Goal: Information Seeking & Learning: Understand process/instructions

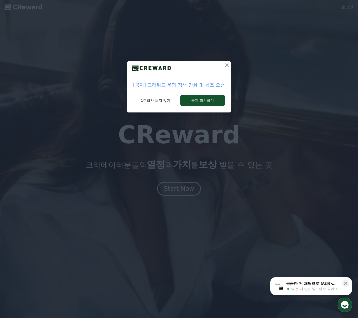
click at [208, 87] on p "[공지] 크리워드 운영 정책 강화 및 협조 요청" at bounding box center [179, 84] width 92 height 7
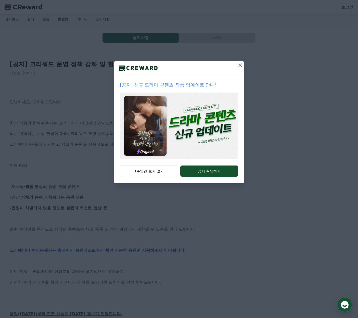
click at [240, 66] on icon at bounding box center [241, 66] width 4 height 4
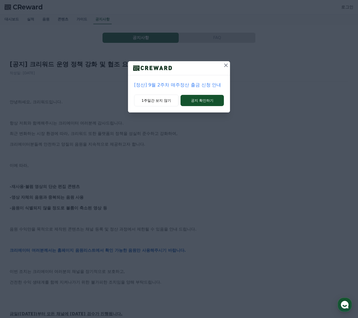
click at [226, 69] on button at bounding box center [226, 65] width 8 height 8
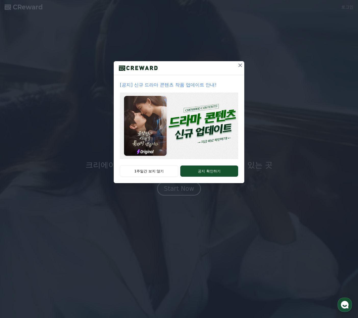
drag, startPoint x: 0, startPoint y: 0, endPoint x: 120, endPoint y: 93, distance: 151.8
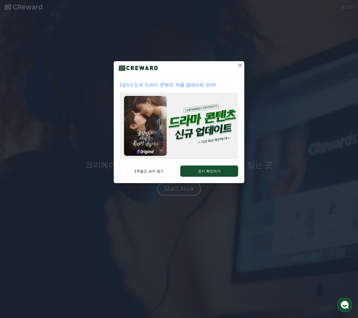
click at [239, 68] on icon at bounding box center [240, 65] width 6 height 6
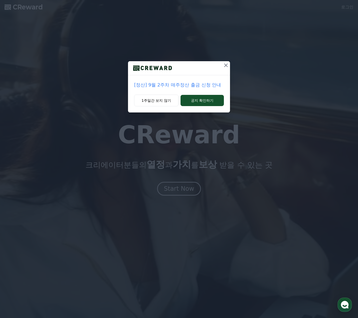
click at [225, 68] on icon at bounding box center [226, 65] width 6 height 6
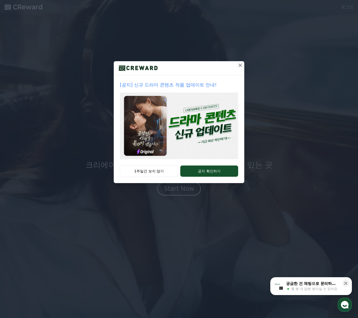
click at [240, 66] on icon at bounding box center [241, 66] width 4 height 4
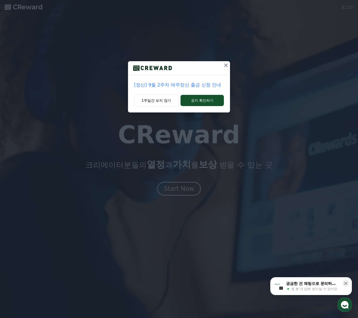
click at [229, 66] on icon at bounding box center [226, 65] width 6 height 6
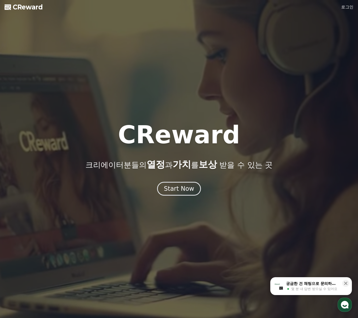
click at [343, 8] on link "로그인" at bounding box center [347, 7] width 12 height 6
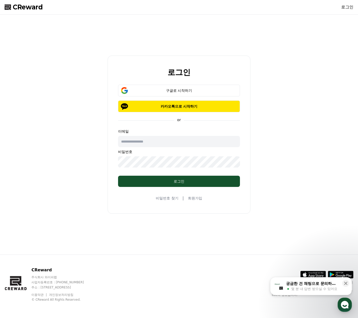
type input "**********"
click at [137, 161] on form "**********" at bounding box center [179, 136] width 138 height 102
click at [290, 113] on div "**********" at bounding box center [179, 135] width 353 height 236
click at [203, 85] on button "구글로 시작하기" at bounding box center [179, 91] width 122 height 12
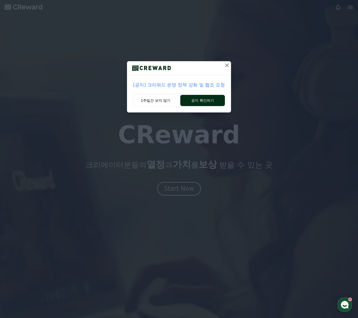
click at [203, 104] on button "공지 확인하기" at bounding box center [202, 100] width 45 height 11
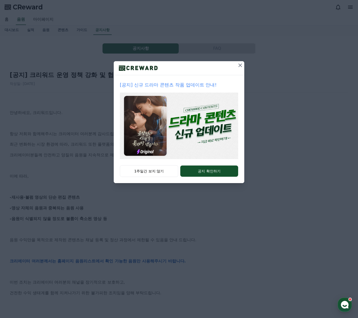
click at [239, 66] on icon at bounding box center [240, 65] width 6 height 6
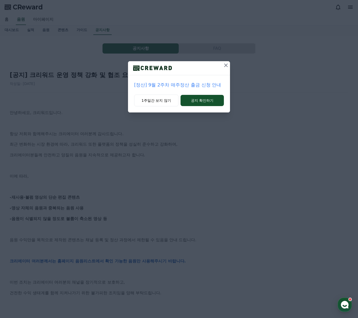
click at [220, 68] on div at bounding box center [179, 68] width 102 height 14
click at [225, 66] on icon at bounding box center [226, 65] width 6 height 6
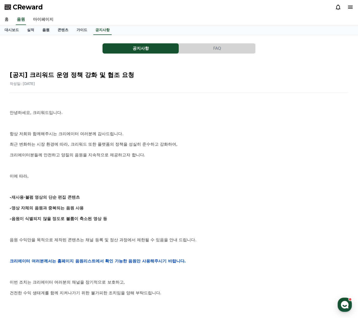
click at [47, 30] on link "음원" at bounding box center [45, 30] width 15 height 10
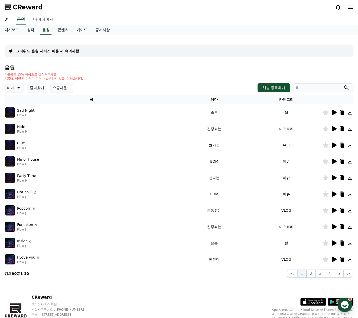
click at [44, 20] on link "마이페이지" at bounding box center [43, 19] width 29 height 11
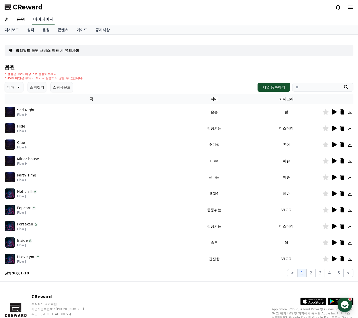
select select "**********"
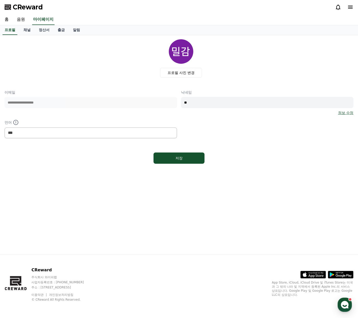
click at [85, 68] on div "프로필 사진 변경" at bounding box center [181, 58] width 345 height 38
click at [25, 32] on link "채널" at bounding box center [26, 30] width 15 height 10
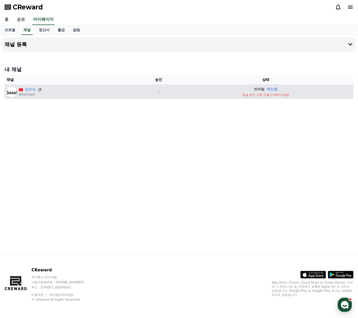
click at [275, 90] on button "재신청" at bounding box center [272, 88] width 11 height 5
click at [9, 31] on link "프로필" at bounding box center [10, 30] width 19 height 10
select select "**********"
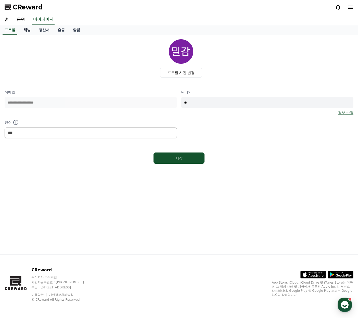
click at [31, 30] on link "채널" at bounding box center [26, 30] width 15 height 10
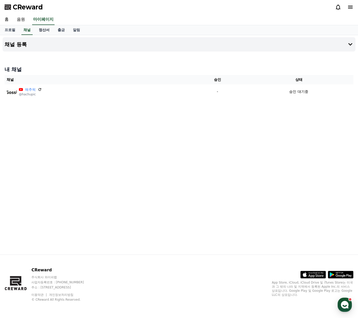
click at [43, 29] on link "정산서" at bounding box center [44, 30] width 19 height 10
click at [60, 30] on link "출금" at bounding box center [61, 30] width 15 height 10
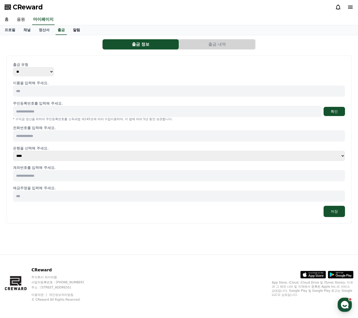
click at [69, 32] on link "알림" at bounding box center [76, 30] width 15 height 10
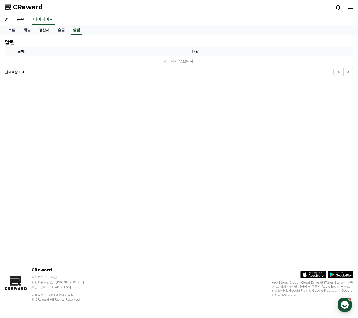
click at [48, 31] on link "정산서" at bounding box center [44, 30] width 19 height 10
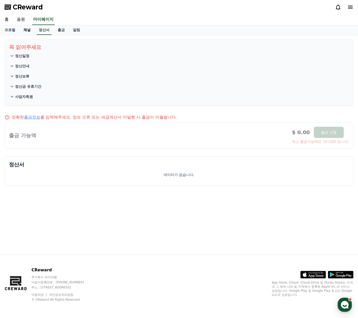
click at [22, 31] on link "채널" at bounding box center [26, 30] width 15 height 10
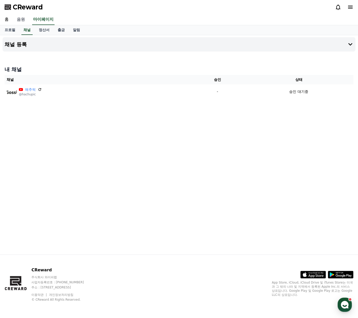
click at [20, 21] on link "음원" at bounding box center [21, 19] width 16 height 11
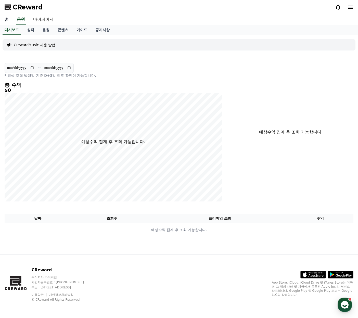
click at [9, 21] on link "홈" at bounding box center [7, 19] width 12 height 11
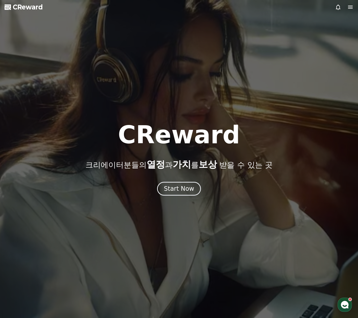
click at [21, 21] on div at bounding box center [179, 159] width 358 height 318
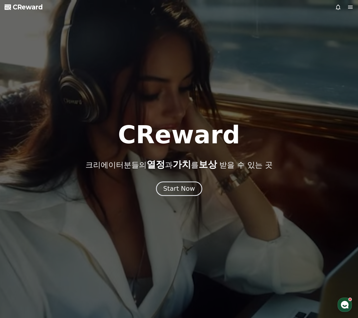
click at [179, 188] on div "Start Now" at bounding box center [179, 188] width 32 height 9
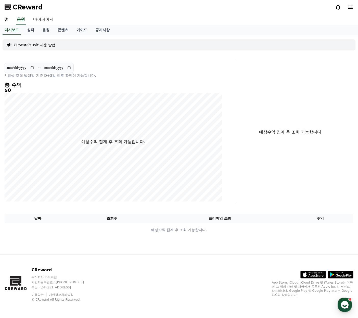
click at [21, 46] on p "CrewardMusic 사용 방법" at bounding box center [35, 44] width 42 height 5
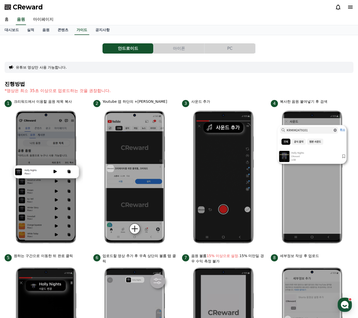
drag, startPoint x: 20, startPoint y: 101, endPoint x: 78, endPoint y: 101, distance: 58.7
click at [78, 101] on div "1 크리워드에서 이용할 음원 제목 복사" at bounding box center [46, 103] width 83 height 8
click at [79, 101] on div "1 크리워드에서 이용할 음원 제목 복사" at bounding box center [46, 103] width 83 height 8
click at [50, 100] on p "크리워드에서 이용할 음원 제목 복사" at bounding box center [43, 101] width 58 height 5
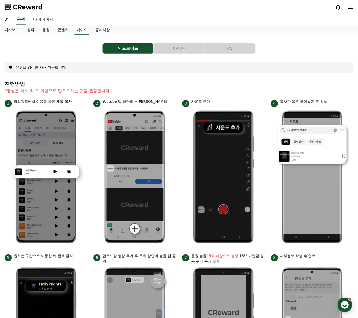
click at [50, 100] on p "크리워드에서 이용할 음원 제목 복사" at bounding box center [43, 101] width 58 height 5
click at [73, 100] on div "1 크리워드에서 이용할 음원 제목 복사" at bounding box center [46, 103] width 83 height 8
click at [117, 100] on p "Youtube 앱 하단의 +버튼 클릭" at bounding box center [135, 101] width 65 height 5
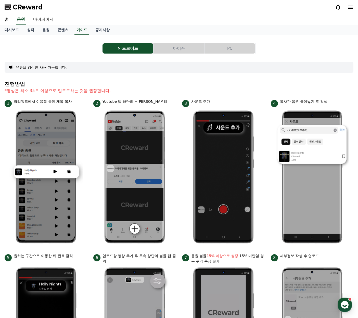
click at [122, 89] on p "*영상은 최소 35초 이상으로 업로드하는 것을 권장합니다." at bounding box center [179, 91] width 349 height 6
click at [203, 101] on p "사운드 추가" at bounding box center [200, 101] width 19 height 5
click at [212, 87] on section "진행방법 *영상은 최소 35초 이상으로 업로드하는 것을 권장합니다." at bounding box center [179, 90] width 349 height 18
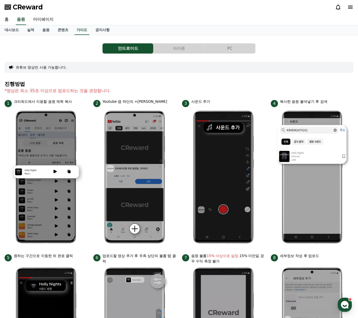
click at [297, 99] on section "진행방법 *영상은 최소 35초 이상으로 업로드하는 것을 권장합니다." at bounding box center [179, 90] width 349 height 18
click at [214, 81] on h4 "진행방법" at bounding box center [179, 84] width 349 height 6
click at [185, 48] on button "아이폰" at bounding box center [179, 48] width 51 height 10
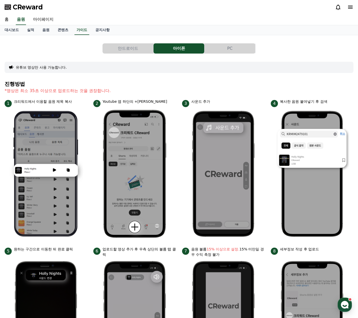
click at [239, 47] on button "PC" at bounding box center [230, 48] width 51 height 10
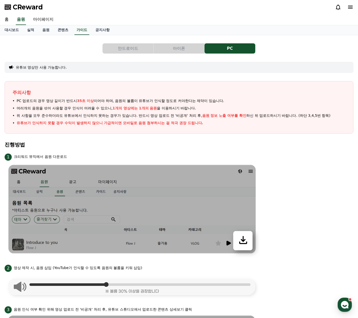
click at [126, 132] on div "주의사항 PC 업로드의 경우 영상 길이가 반드시 35초 이상 이어야 하며, 음원의 볼륨이 유튜브가 인식할 정도로 커야한다는 제약이 있습니다. …" at bounding box center [179, 107] width 349 height 53
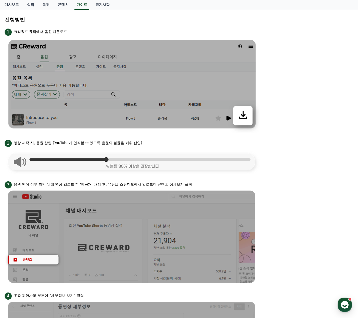
scroll to position [128, 0]
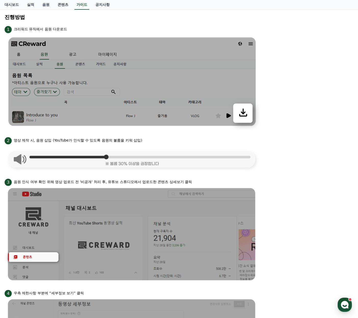
drag, startPoint x: 18, startPoint y: 141, endPoint x: 113, endPoint y: 141, distance: 95.2
click at [110, 141] on p "영상 제작 시, 음원 삽입 (YouTube가 인식할 수 있도록 음원의 볼륨을 키워 삽입)" at bounding box center [78, 140] width 129 height 5
click at [114, 141] on p "영상 제작 시, 음원 삽입 (YouTube가 인식할 수 있도록 음원의 볼륨을 키워 삽입)" at bounding box center [78, 140] width 129 height 5
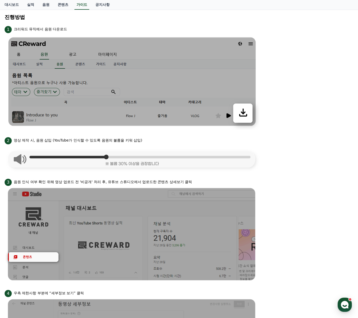
click at [139, 140] on p "영상 제작 시, 음원 삽입 (YouTube가 인식할 수 있도록 음원의 볼륨을 키워 삽입)" at bounding box center [78, 140] width 129 height 5
click at [153, 139] on div "2 영상 제작 시, 음원 삽입 (YouTube가 인식할 수 있도록 음원의 볼륨을 키워 삽입)" at bounding box center [179, 140] width 349 height 8
click at [125, 140] on p "영상 제작 시, 음원 삽입 (YouTube가 인식할 수 있도록 음원의 볼륨을 키워 삽입)" at bounding box center [78, 140] width 129 height 5
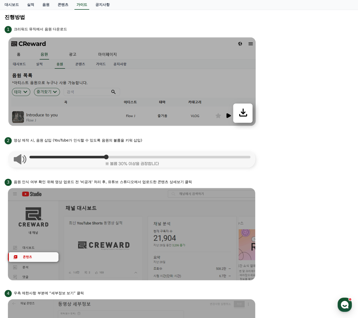
click at [125, 140] on p "영상 제작 시, 음원 삽입 (YouTube가 인식할 수 있도록 음원의 볼륨을 키워 삽입)" at bounding box center [78, 140] width 129 height 5
click at [148, 140] on div "2 영상 제작 시, 음원 삽입 (YouTube가 인식할 수 있도록 음원의 볼륨을 키워 삽입)" at bounding box center [179, 140] width 349 height 8
click at [121, 140] on p "영상 제작 시, 음원 삽입 (YouTube가 인식할 수 있도록 음원의 볼륨을 키워 삽입)" at bounding box center [78, 140] width 129 height 5
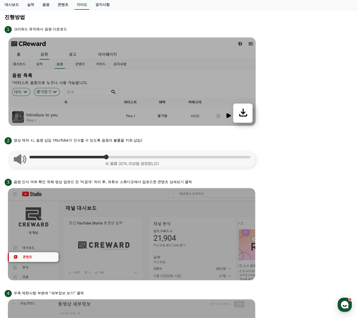
click at [121, 140] on p "영상 제작 시, 음원 삽입 (YouTube가 인식할 수 있도록 음원의 볼륨을 키워 삽입)" at bounding box center [78, 140] width 129 height 5
click at [151, 140] on div "2 영상 제작 시, 음원 삽입 (YouTube가 인식할 수 있도록 음원의 볼륨을 키워 삽입)" at bounding box center [179, 140] width 349 height 8
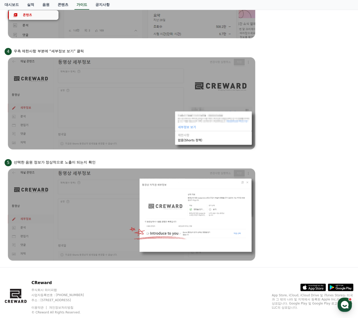
scroll to position [382, 0]
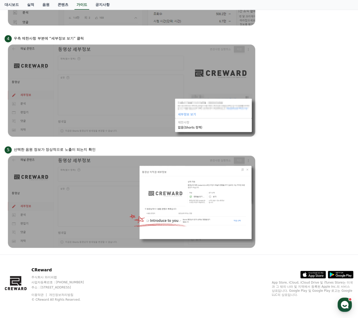
drag, startPoint x: 18, startPoint y: 149, endPoint x: 89, endPoint y: 147, distance: 70.9
click at [88, 147] on p "선택한 음원 정보가 정상적으로 노출이 되는지 확인" at bounding box center [55, 149] width 82 height 5
click at [89, 147] on p "선택한 음원 정보가 정상적으로 노출이 되는지 확인" at bounding box center [55, 149] width 82 height 5
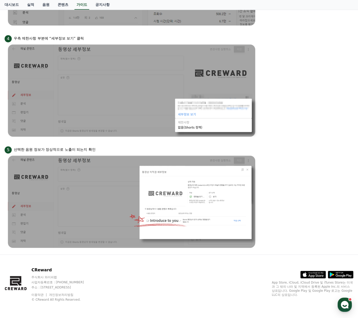
click at [109, 147] on div "5 선택한 음원 정보가 정상적으로 노출이 되는지 확인" at bounding box center [179, 149] width 349 height 8
click at [81, 147] on p "선택한 음원 정보가 정상적으로 노출이 되는지 확인" at bounding box center [55, 149] width 82 height 5
click at [102, 145] on ul "1 크리워드 뮤직에서 음원 다운로드 2 영상 제작 시, 음원 삽입 (YouTube가 인식할 수 있도록 음원의 볼륨을 키워 삽입) 3 음원 인식…" at bounding box center [179, 10] width 349 height 480
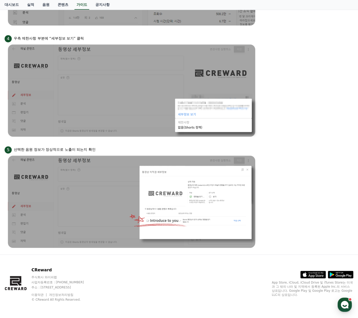
drag, startPoint x: 18, startPoint y: 150, endPoint x: 92, endPoint y: 149, distance: 73.7
click at [92, 149] on p "선택한 음원 정보가 정상적으로 노출이 되는지 확인" at bounding box center [55, 149] width 82 height 5
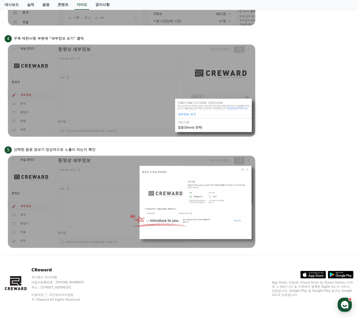
click at [107, 148] on div "5 선택한 음원 정보가 정상적으로 노출이 되는지 확인" at bounding box center [179, 149] width 349 height 8
click at [93, 148] on p "선택한 음원 정보가 정상적으로 노출이 되는지 확인" at bounding box center [55, 149] width 82 height 5
click at [110, 147] on div "5 선택한 음원 정보가 정상적으로 노출이 되는지 확인" at bounding box center [179, 149] width 349 height 8
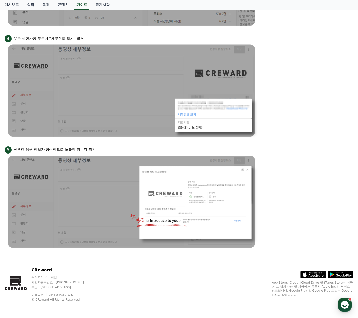
click at [80, 148] on p "선택한 음원 정보가 정상적으로 노출이 되는지 확인" at bounding box center [55, 149] width 82 height 5
click at [92, 148] on p "선택한 음원 정보가 정상적으로 노출이 되는지 확인" at bounding box center [55, 149] width 82 height 5
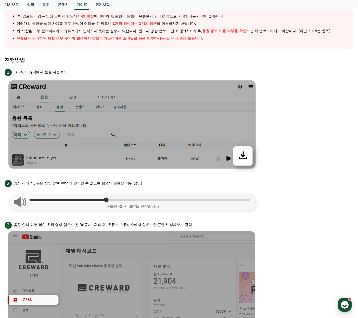
scroll to position [0, 0]
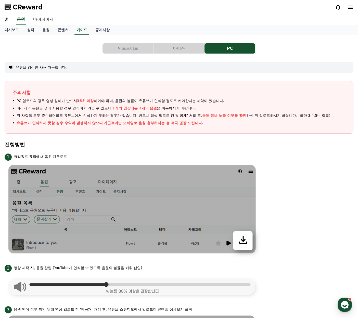
drag, startPoint x: 18, startPoint y: 100, endPoint x: 106, endPoint y: 99, distance: 87.8
click at [106, 99] on span "PC 업로드의 경우 영상 길이가 반드시 35초 이상 이어야 하며, 음원의 볼륨이 유튜브가 인식할 정도로 커야한다는 제약이 있습니다." at bounding box center [121, 100] width 208 height 5
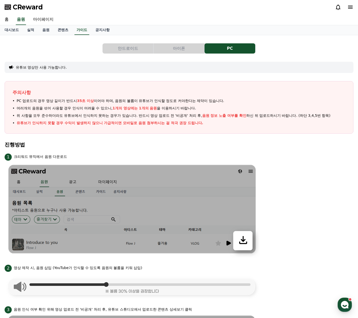
click at [67, 102] on span "PC 업로드의 경우 영상 길이가 반드시 35초 이상 이어야 하며, 음원의 볼륨이 유튜브가 인식할 정도로 커야한다는 제약이 있습니다." at bounding box center [121, 100] width 208 height 5
click at [47, 100] on span "PC 업로드의 경우 영상 길이가 반드시 35초 이상 이어야 하며, 음원의 볼륨이 유튜브가 인식할 정도로 커야한다는 제약이 있습니다." at bounding box center [121, 100] width 208 height 5
click at [56, 99] on span "PC 업로드의 경우 영상 길이가 반드시 35초 이상 이어야 하며, 음원의 볼륨이 유튜브가 인식할 정도로 커야한다는 제약이 있습니다." at bounding box center [121, 100] width 208 height 5
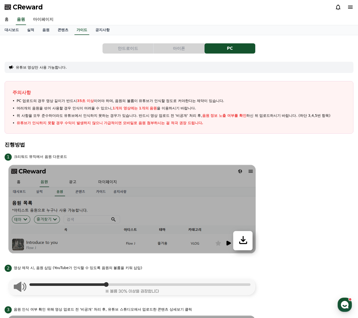
click at [56, 99] on span "PC 업로드의 경우 영상 길이가 반드시 35초 이상 이어야 하며, 음원의 볼륨이 유튜브가 인식할 정도로 커야한다는 제약이 있습니다." at bounding box center [121, 100] width 208 height 5
click at [68, 99] on span "PC 업로드의 경우 영상 길이가 반드시 35초 이상 이어야 하며, 음원의 볼륨이 유튜브가 인식할 정도로 커야한다는 제약이 있습니다." at bounding box center [121, 100] width 208 height 5
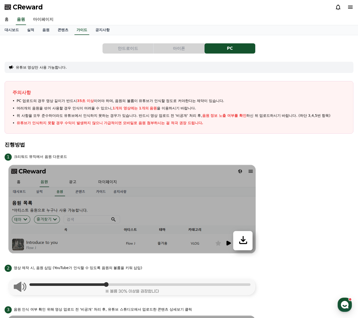
click at [68, 99] on span "PC 업로드의 경우 영상 길이가 반드시 35초 이상 이어야 하며, 음원의 볼륨이 유튜브가 인식할 정도로 커야한다는 제약이 있습니다." at bounding box center [121, 100] width 208 height 5
click at [69, 106] on span "여러개의 음원을 섞어 사용할 경우 인식이 어려울 수 있으니, 1개의 영상에는 1개의 음원 을 이용하시기 바랍니다." at bounding box center [107, 108] width 180 height 5
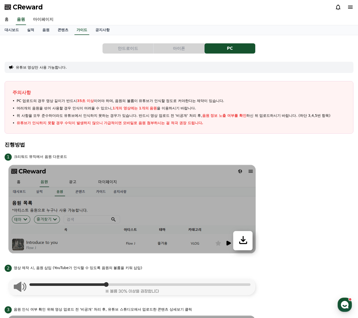
click at [69, 106] on span "여러개의 음원을 섞어 사용할 경우 인식이 어려울 수 있으니, 1개의 영상에는 1개의 음원 을 이용하시기 바랍니다." at bounding box center [107, 108] width 180 height 5
click at [23, 111] on span "여러개의 음원을 섞어 사용할 경우 인식이 어려울 수 있으니, 1개의 영상에는 1개의 음원 을 이용하시기 바랍니다." at bounding box center [107, 108] width 180 height 5
click at [29, 108] on span "여러개의 음원을 섞어 사용할 경우 인식이 어려울 수 있으니, 1개의 영상에는 1개의 음원 을 이용하시기 바랍니다." at bounding box center [107, 108] width 180 height 5
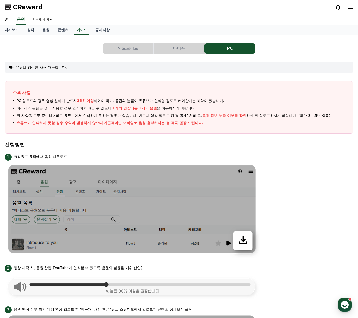
click at [29, 108] on span "여러개의 음원을 섞어 사용할 경우 인식이 어려울 수 있으니, 1개의 영상에는 1개의 음원 을 이용하시기 바랍니다." at bounding box center [107, 108] width 180 height 5
click at [35, 109] on span "여러개의 음원을 섞어 사용할 경우 인식이 어려울 수 있으니, 1개의 영상에는 1개의 음원 을 이용하시기 바랍니다." at bounding box center [107, 108] width 180 height 5
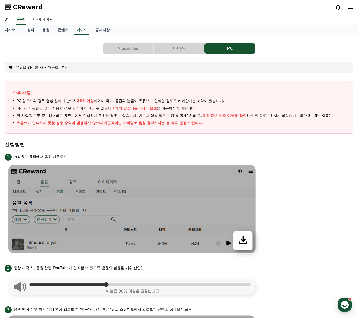
click at [35, 109] on span "여러개의 음원을 섞어 사용할 경우 인식이 어려울 수 있으니, 1개의 영상에는 1개의 음원 을 이용하시기 바랍니다." at bounding box center [107, 108] width 180 height 5
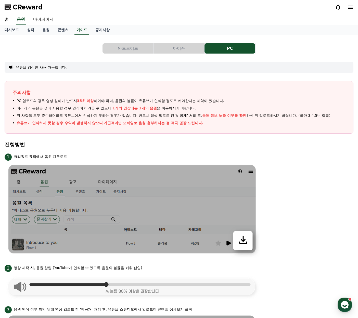
click at [35, 109] on span "여러개의 음원을 섞어 사용할 경우 인식이 어려울 수 있으니, 1개의 영상에는 1개의 음원 을 이용하시기 바랍니다." at bounding box center [107, 108] width 180 height 5
click at [30, 115] on span "위 사항을 모두 준수하더라도 유튜브에서 인식하지 못하는 경우가 있습니다. 반드시 영상 업로드 전 '비공개' 처리 후, 음원 정보 노출 여부를 …" at bounding box center [174, 115] width 314 height 5
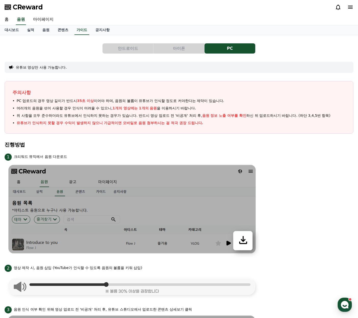
click at [30, 115] on span "위 사항을 모두 준수하더라도 유튜브에서 인식하지 못하는 경우가 있습니다. 반드시 영상 업로드 전 '비공개' 처리 후, 음원 정보 노출 여부를 …" at bounding box center [174, 115] width 314 height 5
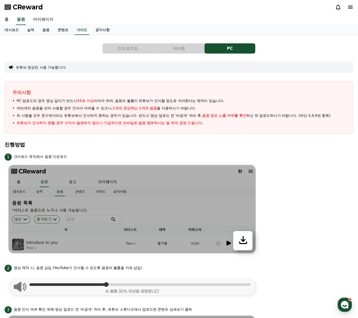
click at [30, 115] on span "위 사항을 모두 준수하더라도 유튜브에서 인식하지 못하는 경우가 있습니다. 반드시 영상 업로드 전 '비공개' 처리 후, 음원 정보 노출 여부를 …" at bounding box center [174, 115] width 314 height 5
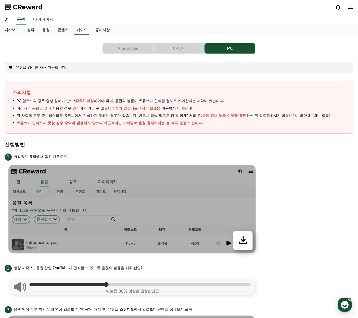
click at [30, 116] on span "위 사항을 모두 준수하더라도 유튜브에서 인식하지 못하는 경우가 있습니다. 반드시 영상 업로드 전 '비공개' 처리 후, 음원 정보 노출 여부를 …" at bounding box center [174, 115] width 314 height 5
click at [35, 115] on span "위 사항을 모두 준수하더라도 유튜브에서 인식하지 못하는 경우가 있습니다. 반드시 영상 업로드 전 '비공개' 처리 후, 음원 정보 노출 여부를 …" at bounding box center [174, 115] width 314 height 5
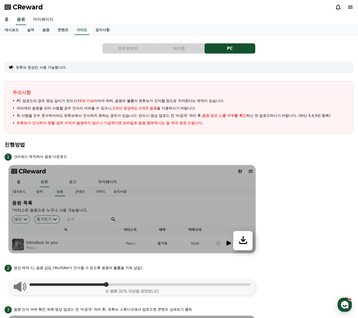
click at [35, 115] on span "위 사항을 모두 준수하더라도 유튜브에서 인식하지 못하는 경우가 있습니다. 반드시 영상 업로드 전 '비공개' 처리 후, 음원 정보 노출 여부를 …" at bounding box center [174, 115] width 314 height 5
click at [29, 122] on p "유튜브가 인식하지 못할 경우 수익이 발생하지 않으니 가급적이면 모바일로 음원 첨부하시는 걸 적극 권장 드립니다." at bounding box center [110, 122] width 187 height 5
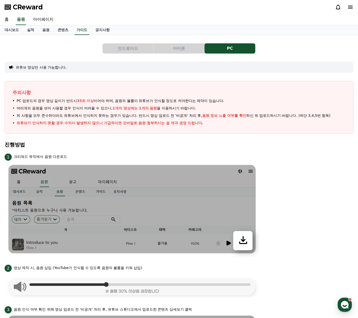
click at [29, 122] on p "유튜브가 인식하지 못할 경우 수익이 발생하지 않으니 가급적이면 모바일로 음원 첨부하시는 걸 적극 권장 드립니다." at bounding box center [110, 122] width 187 height 5
click at [30, 123] on p "유튜브가 인식하지 못할 경우 수익이 발생하지 않으니 가급적이면 모바일로 음원 첨부하시는 걸 적극 권장 드립니다." at bounding box center [110, 122] width 187 height 5
click at [178, 49] on button "아이폰" at bounding box center [179, 48] width 51 height 10
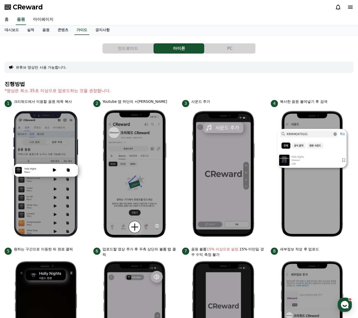
click at [218, 52] on button "PC" at bounding box center [230, 48] width 51 height 10
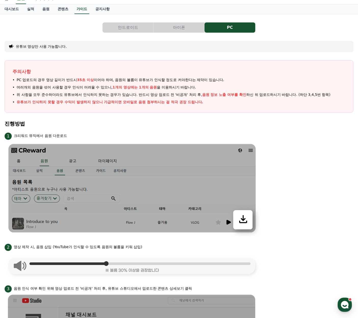
scroll to position [43, 0]
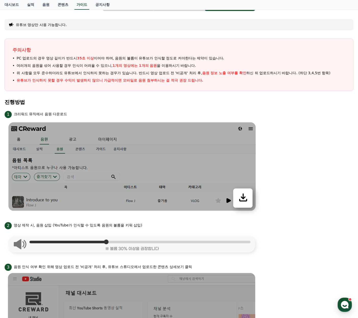
click at [51, 113] on p "크리워드 뮤직에서 음원 다운로드" at bounding box center [40, 113] width 53 height 5
click at [93, 109] on section "진행방법" at bounding box center [179, 104] width 349 height 11
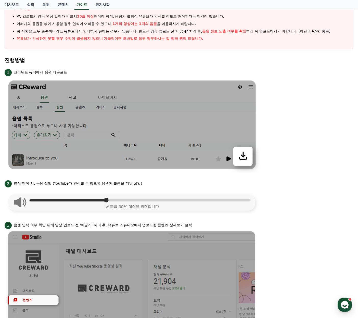
scroll to position [85, 0]
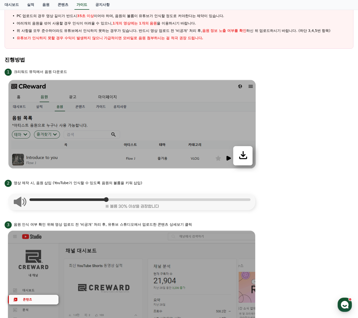
click at [37, 183] on p "영상 제작 시, 음원 삽입 (YouTube가 인식할 수 있도록 음원의 볼륨을 키워 삽입)" at bounding box center [78, 182] width 129 height 5
click at [48, 182] on p "영상 제작 시, 음원 삽입 (YouTube가 인식할 수 있도록 음원의 볼륨을 키워 삽입)" at bounding box center [78, 182] width 129 height 5
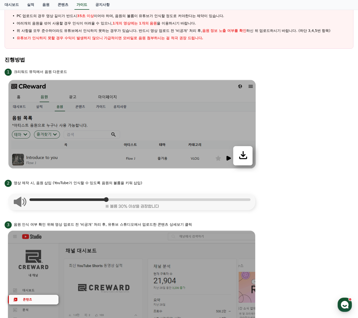
click at [48, 182] on p "영상 제작 시, 음원 삽입 (YouTube가 인식할 수 있도록 음원의 볼륨을 키워 삽입)" at bounding box center [78, 182] width 129 height 5
click at [55, 183] on p "영상 제작 시, 음원 삽입 (YouTube가 인식할 수 있도록 음원의 볼륨을 키워 삽입)" at bounding box center [78, 182] width 129 height 5
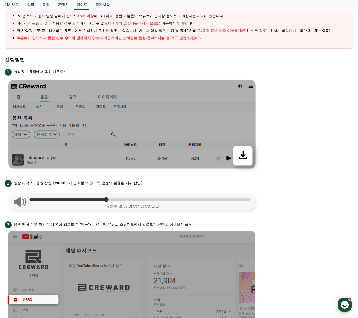
click at [55, 183] on p "영상 제작 시, 음원 삽입 (YouTube가 인식할 수 있도록 음원의 볼륨을 키워 삽입)" at bounding box center [78, 182] width 129 height 5
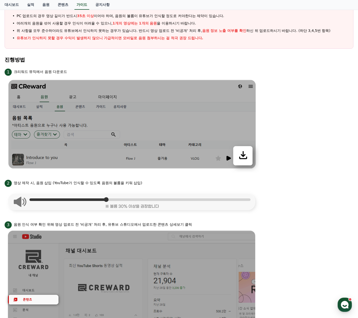
click at [55, 183] on p "영상 제작 시, 음원 삽입 (YouTube가 인식할 수 있도록 음원의 볼륨을 키워 삽입)" at bounding box center [78, 182] width 129 height 5
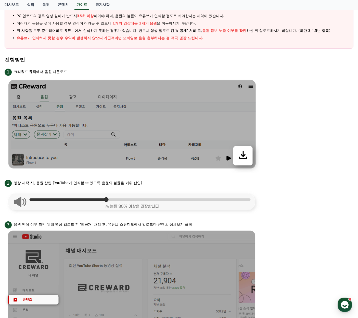
click at [55, 183] on p "영상 제작 시, 음원 삽입 (YouTube가 인식할 수 있도록 음원의 볼륨을 키워 삽입)" at bounding box center [78, 182] width 129 height 5
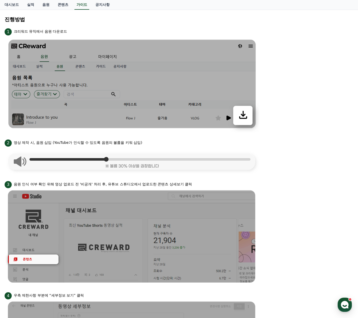
scroll to position [128, 0]
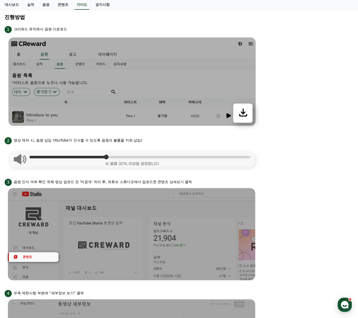
click at [42, 182] on p "음원 인식 여부 확인 위해 영상 업로드 전 '비공개' 처리 후, 유튜브 스튜디오에서 업로드한 콘텐츠 상세보기 클릭" at bounding box center [103, 181] width 178 height 5
click at [48, 182] on p "음원 인식 여부 확인 위해 영상 업로드 전 '비공개' 처리 후, 유튜브 스튜디오에서 업로드한 콘텐츠 상세보기 클릭" at bounding box center [103, 181] width 178 height 5
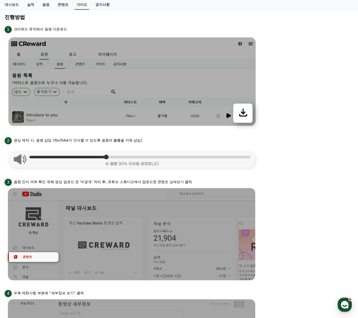
click at [48, 182] on p "음원 인식 여부 확인 위해 영상 업로드 전 '비공개' 처리 후, 유튜브 스튜디오에서 업로드한 콘텐츠 상세보기 클릭" at bounding box center [103, 181] width 178 height 5
click at [54, 182] on p "음원 인식 여부 확인 위해 영상 업로드 전 '비공개' 처리 후, 유튜브 스튜디오에서 업로드한 콘텐츠 상세보기 클릭" at bounding box center [103, 181] width 178 height 5
click at [66, 182] on p "음원 인식 여부 확인 위해 영상 업로드 전 '비공개' 처리 후, 유튜브 스튜디오에서 업로드한 콘텐츠 상세보기 클릭" at bounding box center [103, 181] width 178 height 5
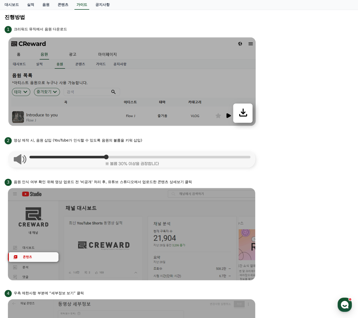
click at [66, 182] on p "음원 인식 여부 확인 위해 영상 업로드 전 '비공개' 처리 후, 유튜브 스튜디오에서 업로드한 콘텐츠 상세보기 클릭" at bounding box center [103, 181] width 178 height 5
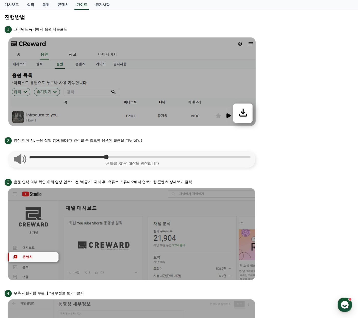
click at [66, 182] on p "음원 인식 여부 확인 위해 영상 업로드 전 '비공개' 처리 후, 유튜브 스튜디오에서 업로드한 콘텐츠 상세보기 클릭" at bounding box center [103, 181] width 178 height 5
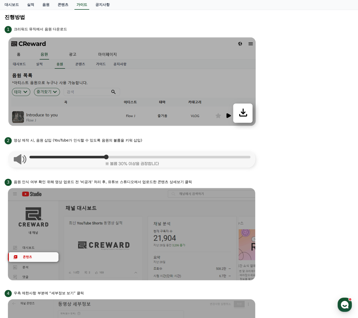
click at [66, 182] on p "음원 인식 여부 확인 위해 영상 업로드 전 '비공개' 처리 후, 유튜브 스튜디오에서 업로드한 콘텐츠 상세보기 클릭" at bounding box center [103, 181] width 178 height 5
click at [59, 181] on p "음원 인식 여부 확인 위해 영상 업로드 전 '비공개' 처리 후, 유튜브 스튜디오에서 업로드한 콘텐츠 상세보기 클릭" at bounding box center [103, 181] width 178 height 5
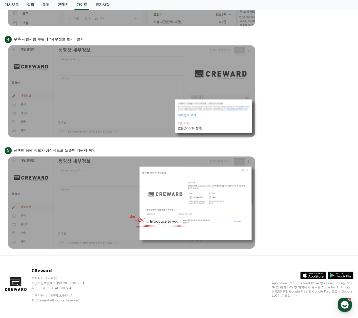
scroll to position [382, 0]
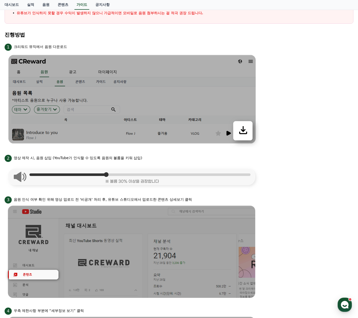
scroll to position [0, 0]
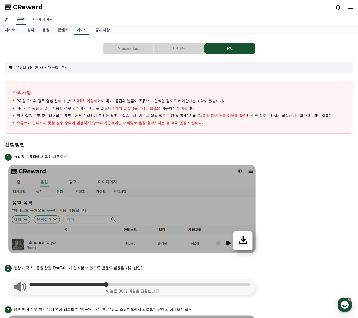
click at [23, 7] on span "CReward" at bounding box center [28, 7] width 30 height 8
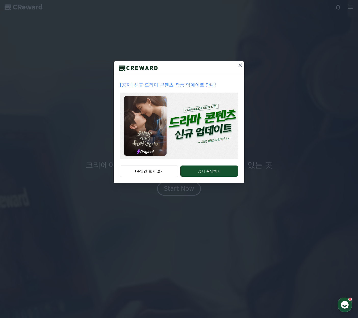
click at [236, 65] on div at bounding box center [179, 68] width 131 height 14
click at [239, 65] on icon at bounding box center [240, 65] width 6 height 6
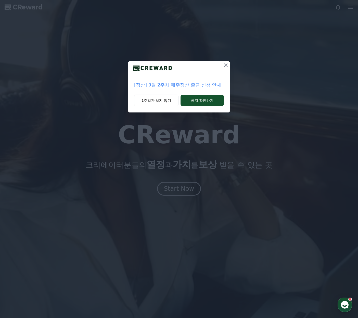
click at [224, 68] on icon at bounding box center [226, 65] width 6 height 6
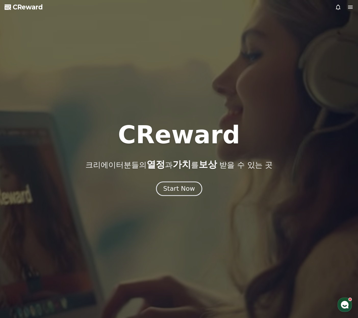
click at [179, 193] on div "Start Now" at bounding box center [179, 188] width 32 height 9
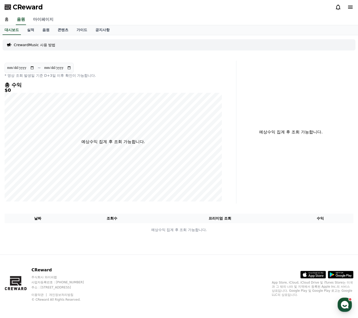
click at [37, 22] on link "마이페이지" at bounding box center [43, 19] width 29 height 11
select select "**********"
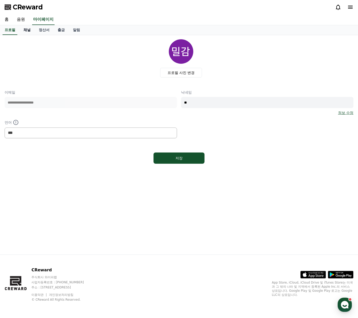
click at [26, 31] on link "채널" at bounding box center [26, 30] width 15 height 10
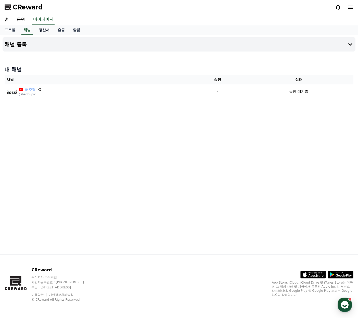
click at [46, 32] on link "정산서" at bounding box center [44, 30] width 19 height 10
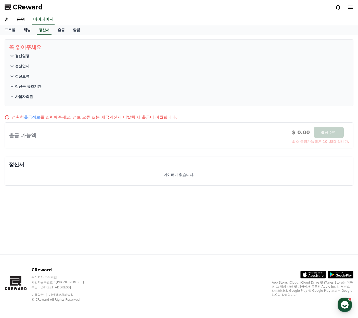
click at [29, 33] on link "채널" at bounding box center [26, 30] width 15 height 10
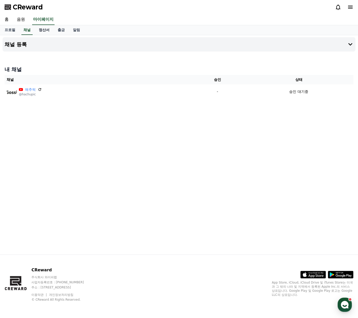
click at [53, 31] on link "정산서" at bounding box center [44, 30] width 19 height 10
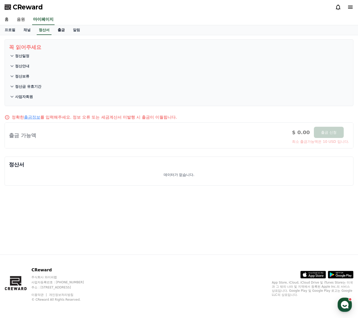
click at [63, 31] on link "출금" at bounding box center [61, 30] width 15 height 10
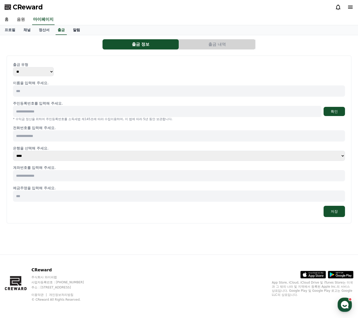
click at [77, 30] on link "알림" at bounding box center [76, 30] width 15 height 10
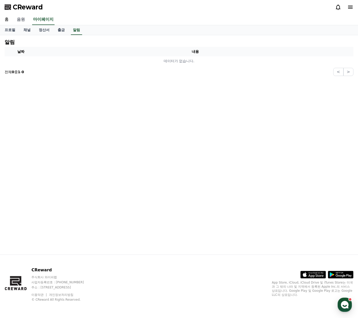
click at [21, 23] on link "음원" at bounding box center [21, 19] width 16 height 11
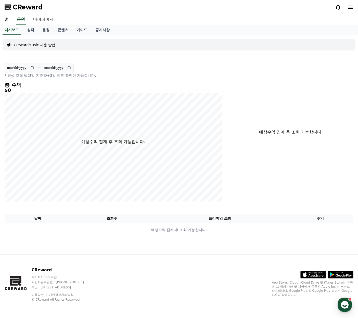
click at [23, 45] on p "CrewardMusic 사용 방법" at bounding box center [35, 44] width 42 height 5
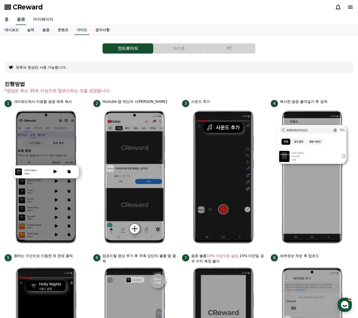
click at [176, 46] on button "아이폰" at bounding box center [179, 48] width 51 height 10
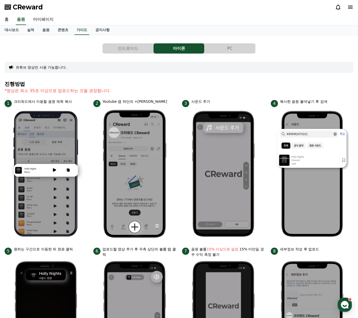
click at [226, 50] on button "PC" at bounding box center [230, 48] width 51 height 10
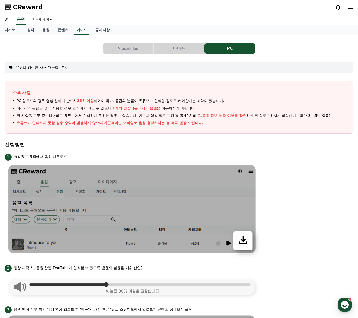
click at [181, 48] on button "아이폰" at bounding box center [179, 48] width 51 height 10
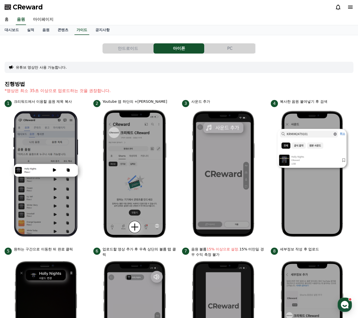
click at [228, 51] on button "PC" at bounding box center [230, 48] width 51 height 10
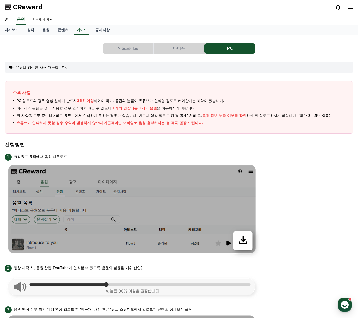
click at [186, 48] on button "아이폰" at bounding box center [179, 48] width 51 height 10
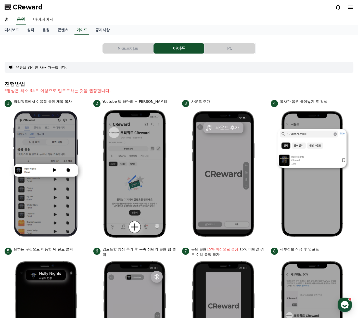
click at [238, 50] on button "PC" at bounding box center [230, 48] width 51 height 10
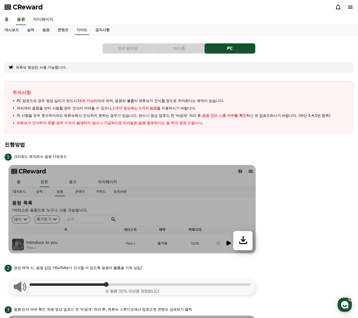
click at [185, 47] on button "아이폰" at bounding box center [179, 48] width 51 height 10
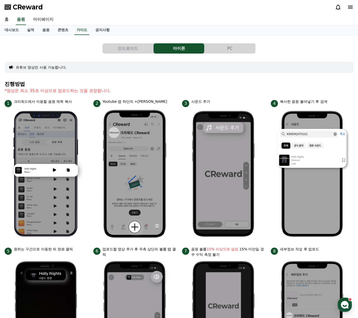
click at [185, 66] on div "유튜브 영상만 사용 가능합니다." at bounding box center [179, 67] width 349 height 11
click at [50, 32] on link "음원" at bounding box center [45, 30] width 15 height 10
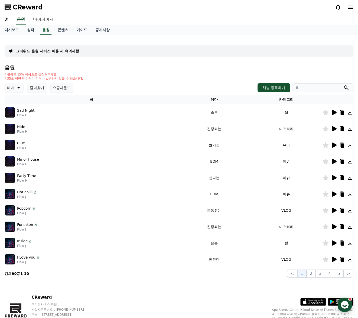
click at [331, 162] on icon at bounding box center [334, 161] width 6 height 6
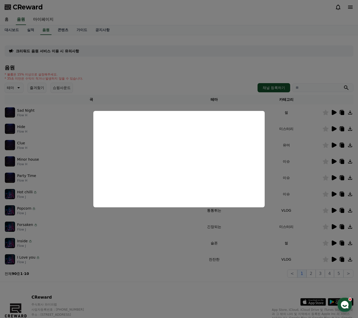
click at [336, 178] on button "close modal" at bounding box center [179, 159] width 358 height 318
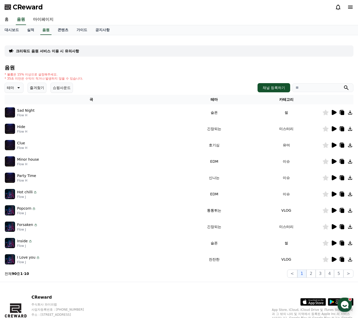
click at [334, 178] on icon at bounding box center [334, 177] width 5 height 5
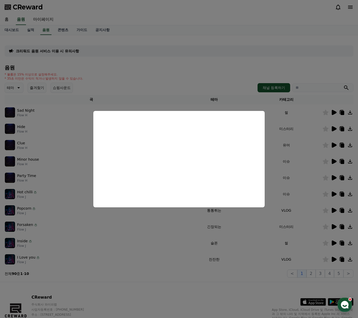
click at [164, 76] on button "close modal" at bounding box center [179, 159] width 358 height 318
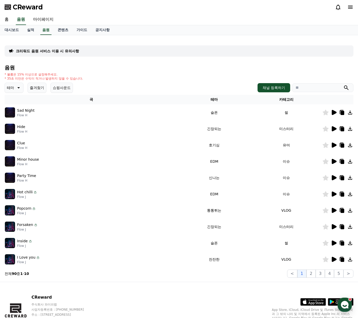
click at [333, 193] on icon at bounding box center [334, 194] width 5 height 5
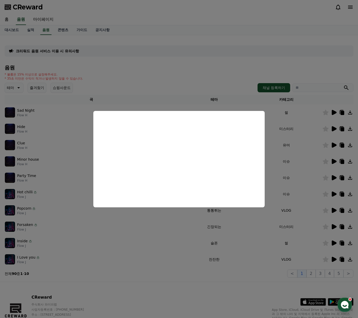
click at [181, 90] on button "close modal" at bounding box center [179, 159] width 358 height 318
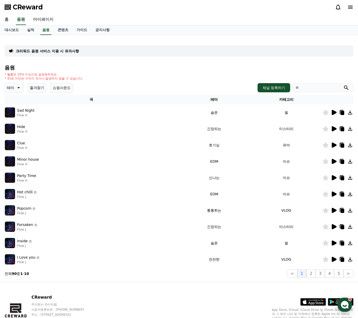
click at [332, 114] on icon at bounding box center [334, 112] width 5 height 5
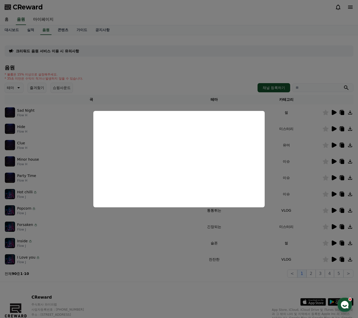
click at [199, 79] on button "close modal" at bounding box center [179, 159] width 358 height 318
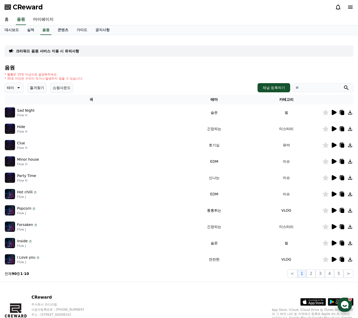
click at [333, 260] on icon at bounding box center [334, 259] width 5 height 5
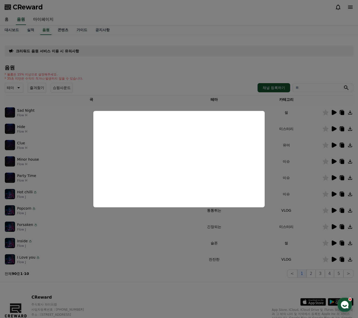
click at [165, 70] on button "close modal" at bounding box center [179, 159] width 358 height 318
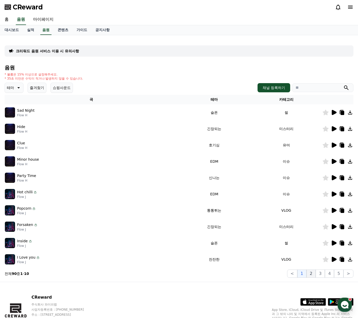
click at [312, 274] on button "2" at bounding box center [311, 274] width 9 height 8
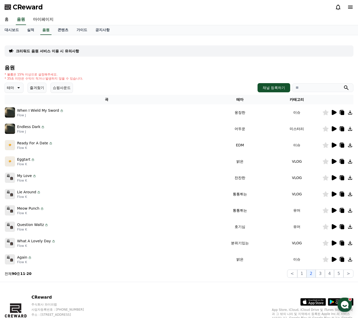
click at [331, 144] on icon at bounding box center [334, 145] width 6 height 6
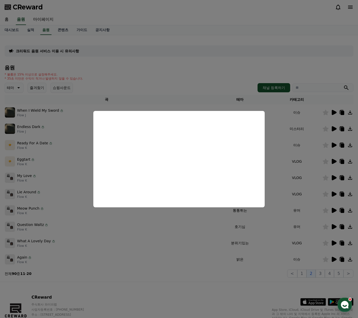
click at [198, 89] on button "close modal" at bounding box center [179, 159] width 358 height 318
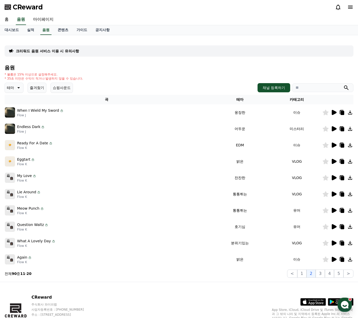
click at [335, 145] on icon at bounding box center [334, 145] width 5 height 5
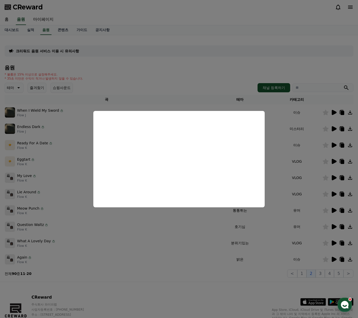
click at [321, 154] on button "close modal" at bounding box center [179, 159] width 358 height 318
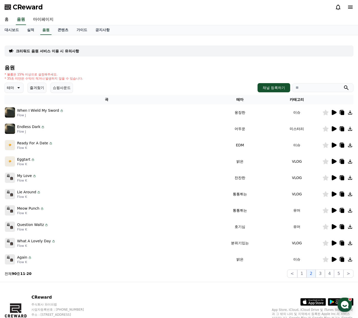
click at [324, 146] on icon at bounding box center [326, 145] width 6 height 6
click at [336, 160] on icon at bounding box center [334, 161] width 6 height 6
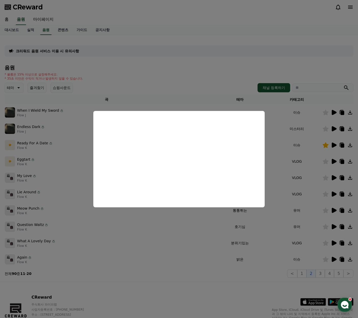
click at [170, 82] on button "close modal" at bounding box center [179, 159] width 358 height 318
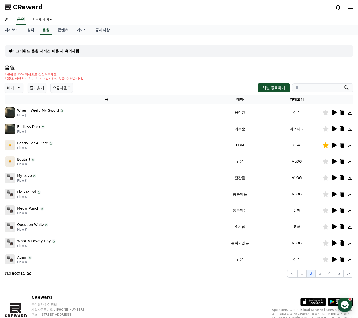
click at [332, 177] on icon at bounding box center [334, 177] width 5 height 5
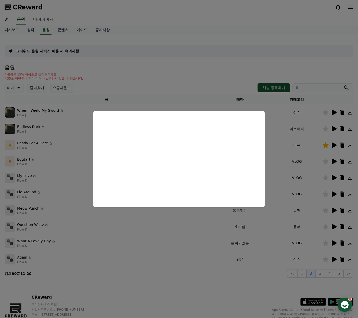
click at [225, 66] on button "close modal" at bounding box center [179, 159] width 358 height 318
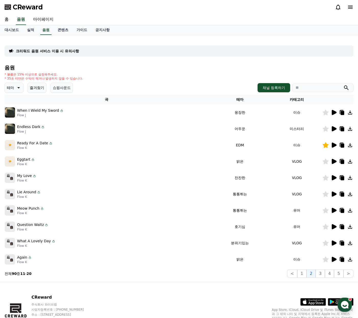
click at [333, 260] on icon at bounding box center [334, 259] width 5 height 5
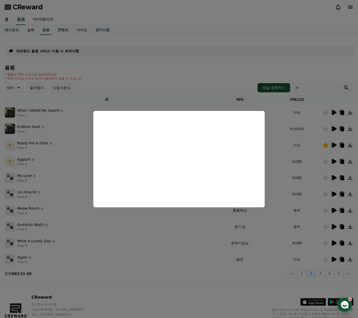
click at [174, 74] on button "close modal" at bounding box center [179, 159] width 358 height 318
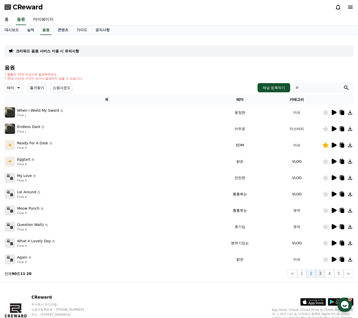
click at [321, 276] on button "3" at bounding box center [320, 274] width 9 height 8
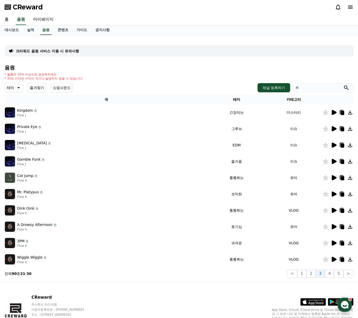
click at [334, 129] on icon at bounding box center [334, 128] width 5 height 5
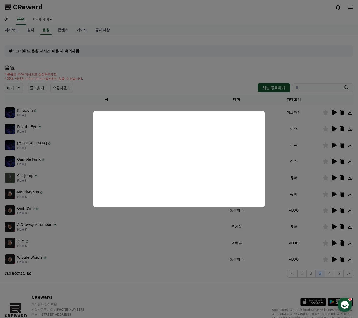
click at [333, 147] on button "close modal" at bounding box center [179, 159] width 358 height 318
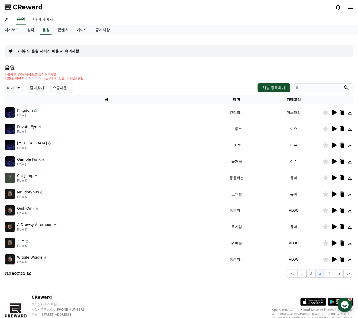
click at [333, 148] on icon at bounding box center [334, 145] width 6 height 6
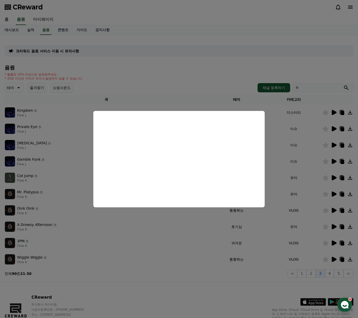
click at [333, 161] on button "close modal" at bounding box center [179, 159] width 358 height 318
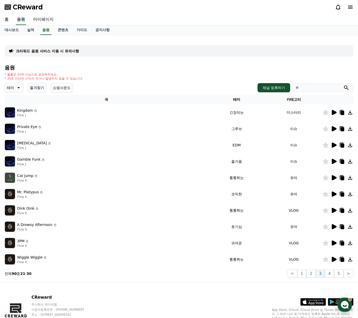
click at [333, 161] on icon at bounding box center [334, 161] width 5 height 5
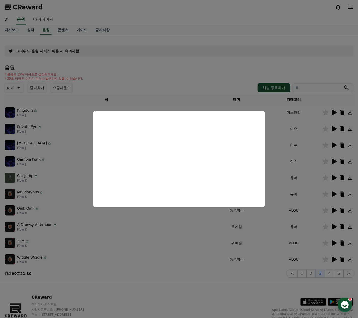
click at [218, 275] on button "close modal" at bounding box center [179, 159] width 358 height 318
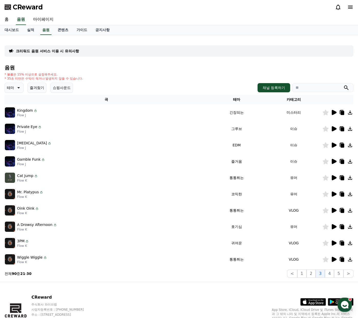
click at [333, 227] on icon at bounding box center [334, 226] width 5 height 5
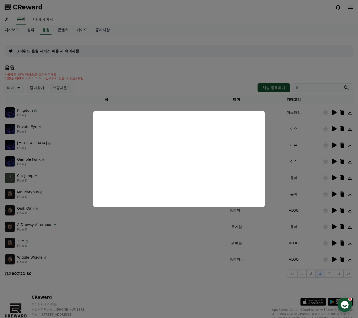
click at [333, 180] on button "close modal" at bounding box center [179, 159] width 358 height 318
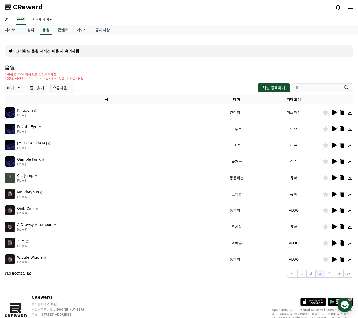
click at [334, 180] on icon at bounding box center [334, 177] width 5 height 5
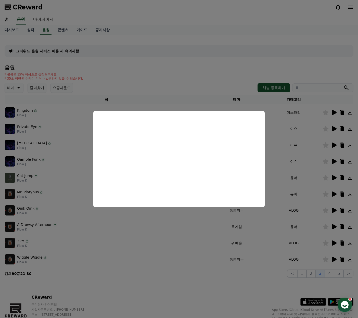
click at [311, 179] on button "close modal" at bounding box center [179, 159] width 358 height 318
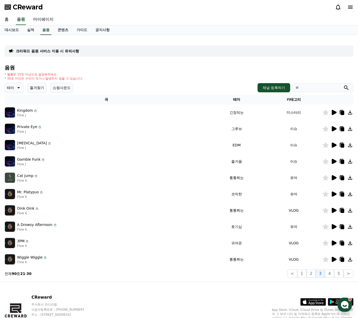
click at [327, 178] on icon at bounding box center [326, 178] width 6 height 6
click at [335, 195] on icon at bounding box center [334, 194] width 5 height 5
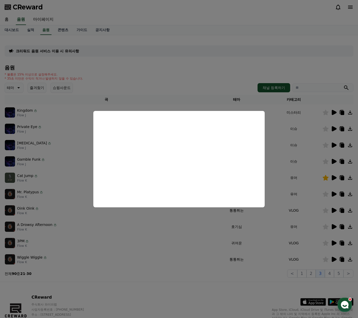
click at [172, 240] on button "close modal" at bounding box center [179, 159] width 358 height 318
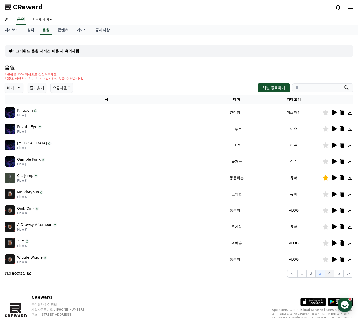
click at [330, 274] on button "4" at bounding box center [329, 274] width 9 height 8
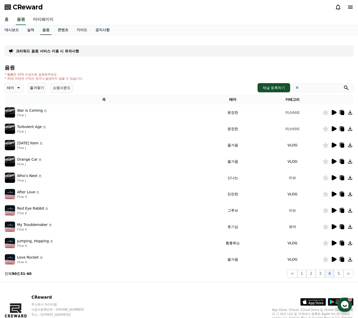
click at [333, 113] on icon at bounding box center [334, 112] width 5 height 5
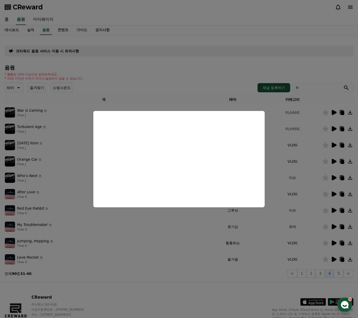
click at [279, 221] on button "close modal" at bounding box center [179, 159] width 358 height 318
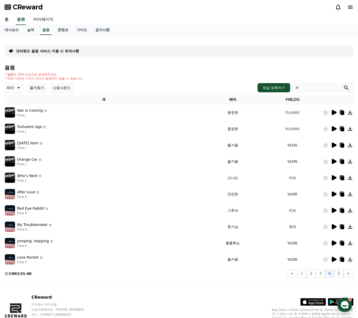
click at [334, 178] on icon at bounding box center [334, 177] width 5 height 5
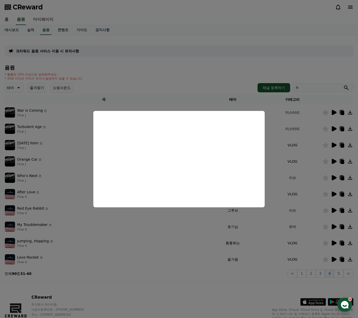
click at [322, 211] on button "close modal" at bounding box center [179, 159] width 358 height 318
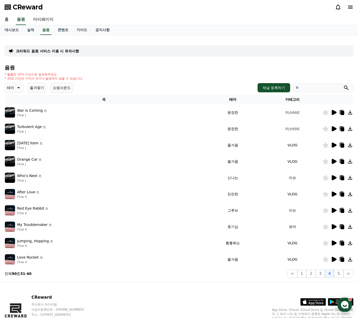
click at [337, 211] on icon at bounding box center [334, 210] width 6 height 6
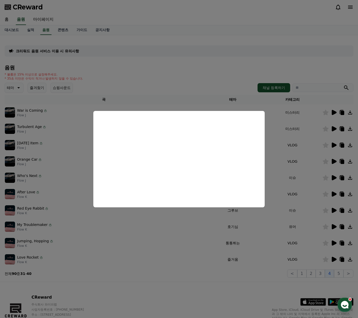
click at [319, 212] on button "close modal" at bounding box center [179, 159] width 358 height 318
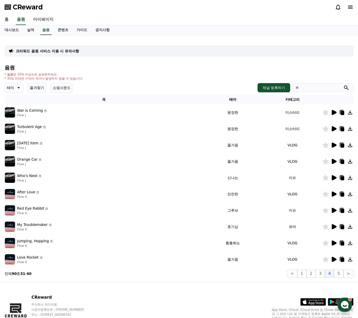
click at [333, 210] on icon at bounding box center [334, 210] width 5 height 5
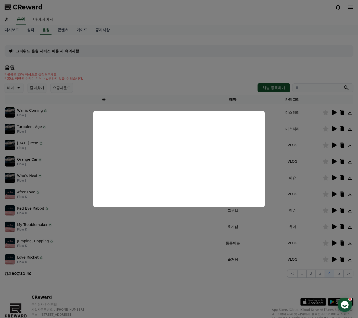
click at [331, 246] on button "close modal" at bounding box center [179, 159] width 358 height 318
click at [333, 243] on icon at bounding box center [334, 243] width 5 height 5
click at [320, 257] on button "close modal" at bounding box center [179, 159] width 358 height 318
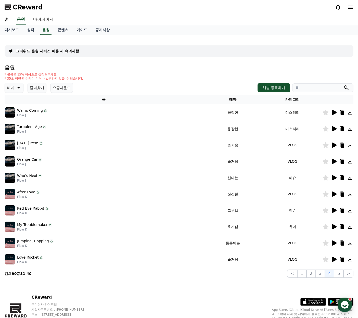
click at [332, 258] on icon at bounding box center [334, 259] width 5 height 5
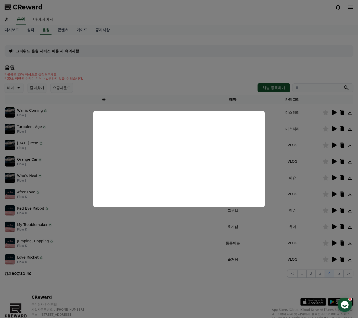
click at [327, 261] on button "close modal" at bounding box center [179, 159] width 358 height 318
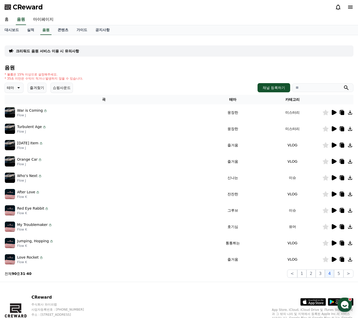
click at [325, 259] on icon at bounding box center [326, 260] width 6 height 6
click at [336, 273] on button "5" at bounding box center [338, 274] width 9 height 8
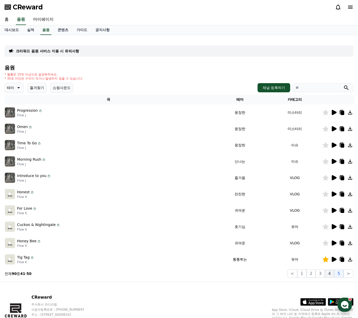
click at [331, 274] on button "4" at bounding box center [329, 274] width 9 height 8
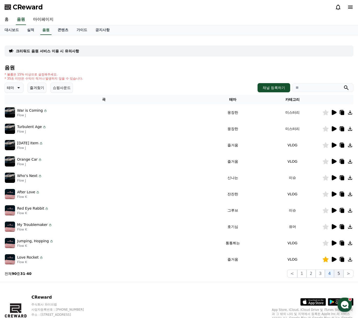
click at [340, 274] on button "5" at bounding box center [338, 274] width 9 height 8
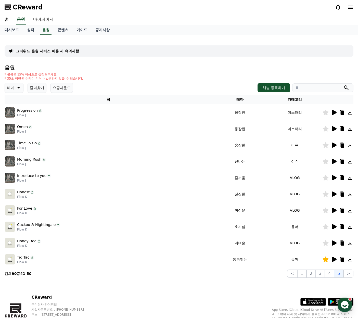
click at [338, 259] on div at bounding box center [338, 259] width 31 height 6
click at [335, 260] on icon at bounding box center [334, 259] width 5 height 5
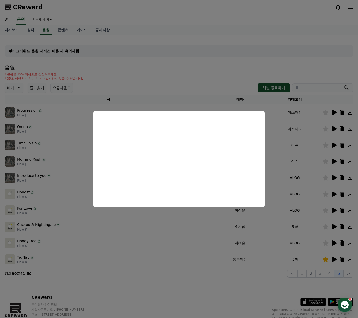
click at [162, 267] on button "close modal" at bounding box center [179, 159] width 358 height 318
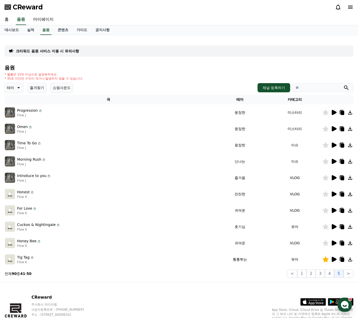
click at [332, 210] on icon at bounding box center [334, 210] width 6 height 6
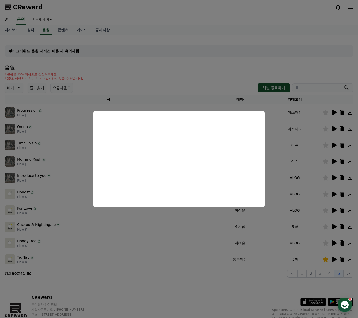
click at [203, 231] on button "close modal" at bounding box center [179, 159] width 358 height 318
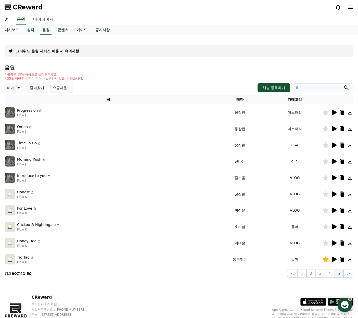
click at [335, 179] on icon at bounding box center [334, 177] width 5 height 5
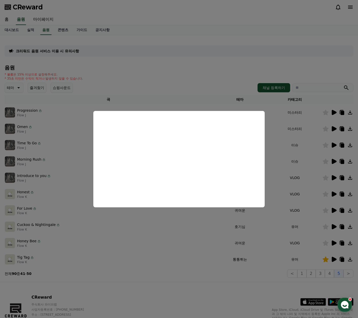
click at [220, 287] on button "close modal" at bounding box center [179, 159] width 358 height 318
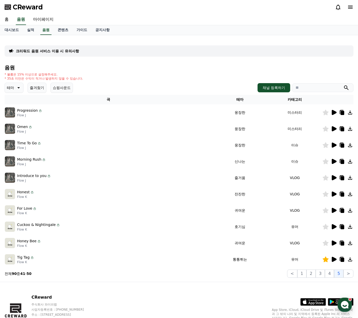
click at [333, 162] on icon at bounding box center [334, 161] width 5 height 5
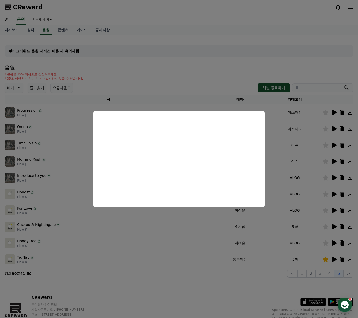
click at [168, 265] on button "close modal" at bounding box center [179, 159] width 358 height 318
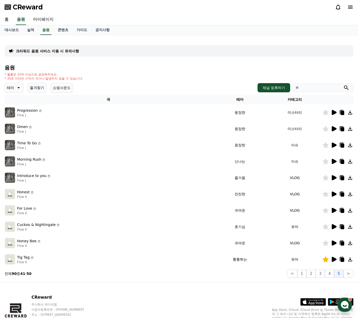
click at [242, 100] on th "테마" at bounding box center [240, 99] width 55 height 9
click at [349, 271] on button ">" at bounding box center [349, 274] width 10 height 8
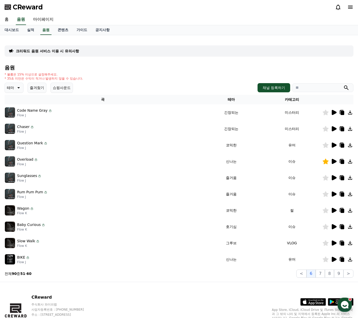
click at [333, 162] on icon at bounding box center [334, 161] width 5 height 5
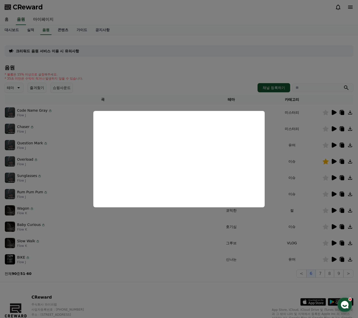
click at [188, 278] on button "close modal" at bounding box center [179, 159] width 358 height 318
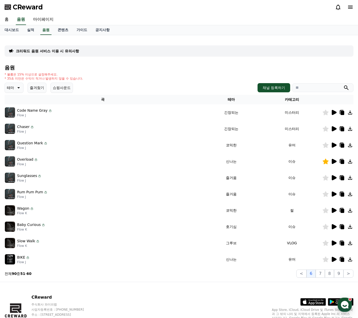
click at [333, 194] on icon at bounding box center [334, 194] width 5 height 5
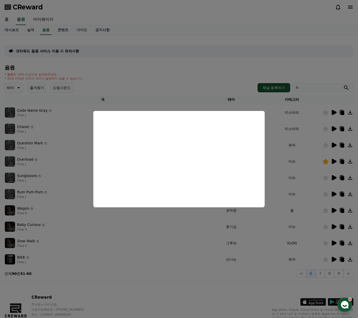
click at [199, 299] on button "close modal" at bounding box center [179, 159] width 358 height 318
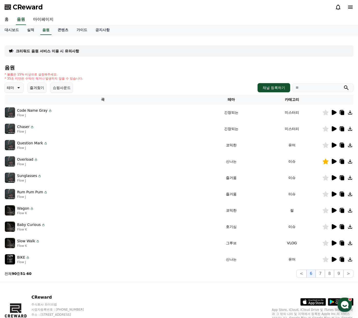
click at [332, 211] on icon at bounding box center [334, 210] width 5 height 5
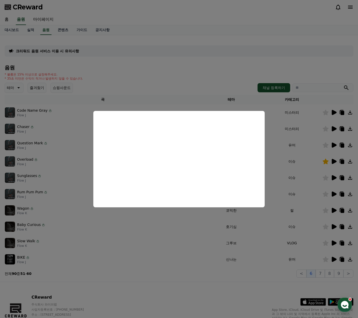
drag, startPoint x: 177, startPoint y: 268, endPoint x: 176, endPoint y: 265, distance: 3.4
click at [176, 265] on button "close modal" at bounding box center [179, 159] width 358 height 318
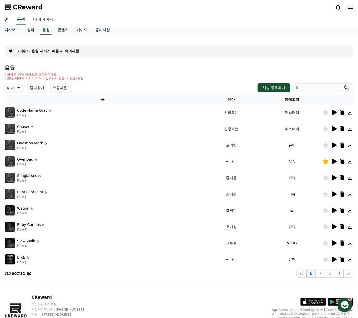
click at [326, 209] on icon at bounding box center [326, 211] width 6 height 6
click at [322, 276] on button "7" at bounding box center [320, 274] width 9 height 8
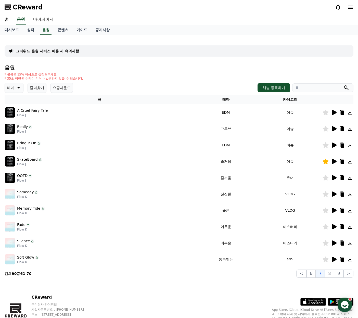
click at [336, 162] on icon at bounding box center [334, 161] width 5 height 5
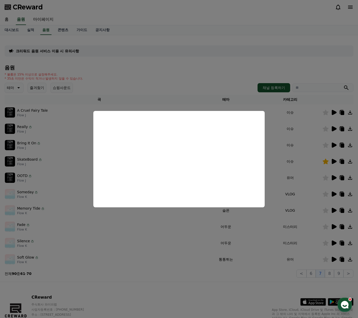
click at [211, 286] on button "close modal" at bounding box center [179, 159] width 358 height 318
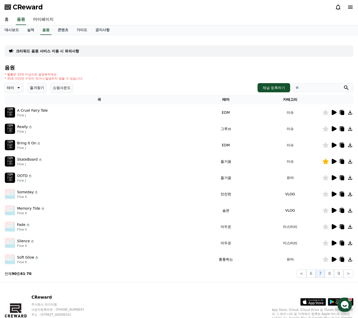
click at [334, 260] on icon at bounding box center [334, 259] width 5 height 5
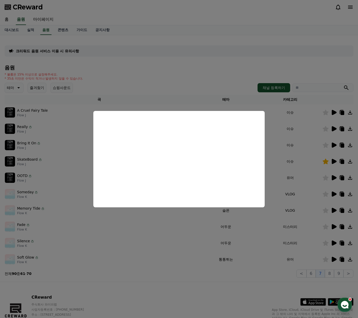
click at [263, 297] on button "close modal" at bounding box center [179, 159] width 358 height 318
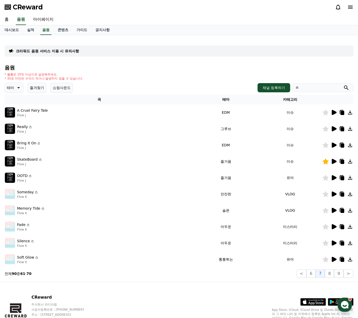
click at [327, 260] on icon at bounding box center [326, 260] width 6 height 6
click at [37, 52] on p "크리워드 음원 서비스 이용 시 유의사항" at bounding box center [47, 50] width 63 height 5
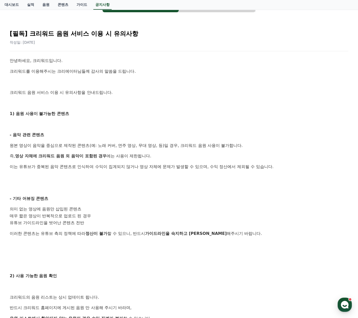
scroll to position [43, 0]
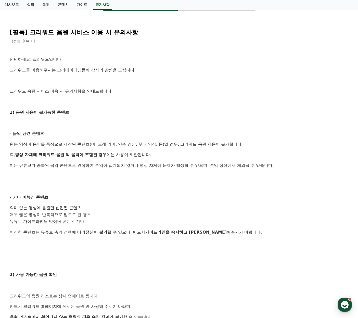
drag, startPoint x: 14, startPoint y: 144, endPoint x: 179, endPoint y: 170, distance: 167.6
click at [179, 170] on div "안녕하세요, 크리워드입니다. 크리워드를 이용해주시는 크리에이터님들께 감사의 말씀을 드립니다. 크리워드 음원 서비스 이용 시 유의사항을 안내드립…" at bounding box center [179, 225] width 339 height 339
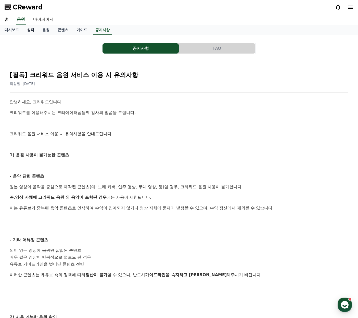
click at [30, 30] on link "실적" at bounding box center [30, 30] width 15 height 10
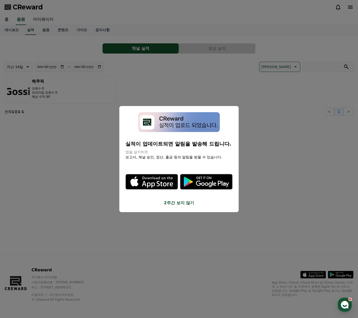
drag, startPoint x: 126, startPoint y: 146, endPoint x: 238, endPoint y: 161, distance: 113.7
click at [224, 161] on div "실적이 업데이트되면 알림을 발송해 드립니다. 앱을 설치하면 보고서, 채널 승인, 정산, 출금 등의 알림을 받을 수 있습니다. .st0 { fi…" at bounding box center [179, 159] width 107 height 94
click at [268, 158] on button "close modal" at bounding box center [179, 159] width 358 height 318
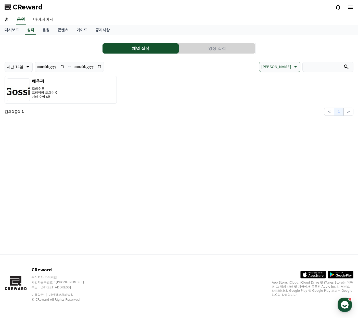
click at [173, 201] on div "**********" at bounding box center [179, 144] width 357 height 219
click at [16, 32] on link "대시보드" at bounding box center [12, 30] width 22 height 10
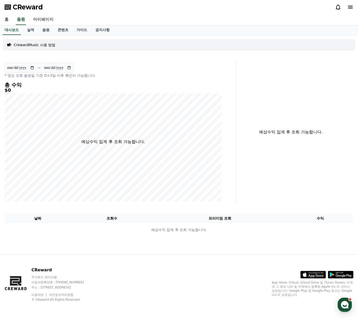
click at [31, 44] on p "CrewardMusic 사용 방법" at bounding box center [35, 44] width 42 height 5
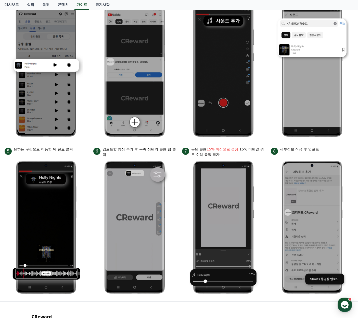
scroll to position [154, 0]
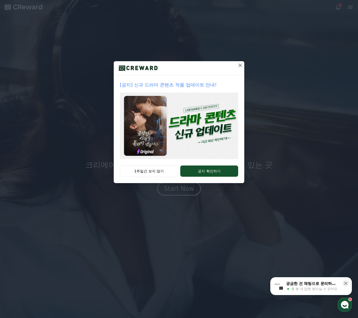
click at [243, 65] on icon at bounding box center [240, 65] width 6 height 6
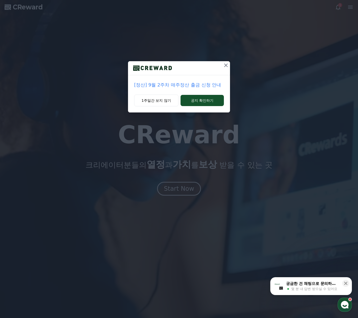
click at [228, 66] on icon at bounding box center [226, 65] width 6 height 6
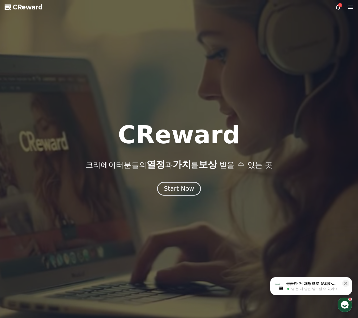
click at [325, 284] on div "궁금한 건 채팅으로 문의하세요" at bounding box center [312, 283] width 53 height 5
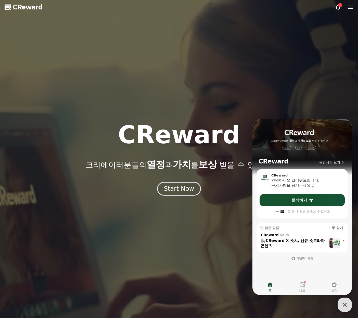
click at [307, 68] on div at bounding box center [179, 159] width 358 height 318
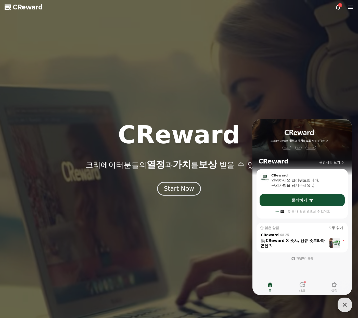
click at [336, 5] on icon at bounding box center [338, 7] width 6 height 6
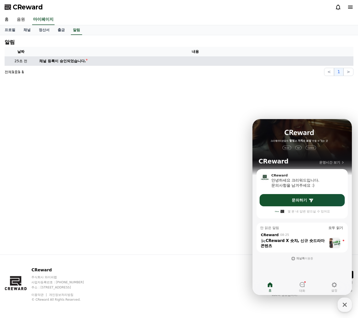
click at [58, 62] on div "채널 등록이 승인되었습니다." at bounding box center [62, 60] width 47 height 5
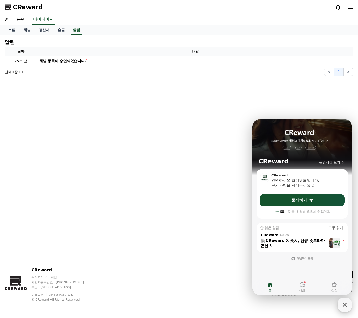
click at [343, 302] on icon "button" at bounding box center [344, 304] width 9 height 9
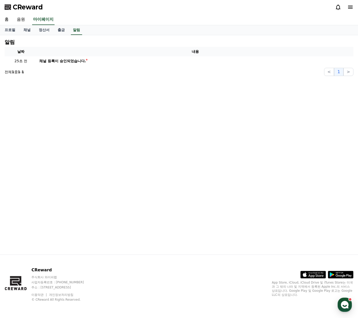
click at [188, 155] on div "알림 날짜 내용 25초 전 채널 등록이 승인되었습니다. 전체 1 중 1 - 1 < 1 >" at bounding box center [179, 144] width 357 height 219
click at [19, 18] on link "음원" at bounding box center [21, 19] width 16 height 11
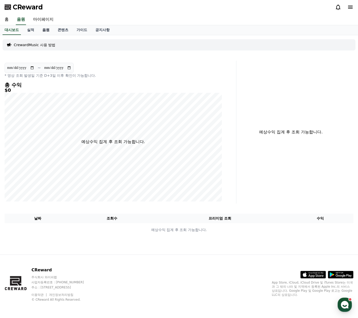
click at [44, 32] on link "음원" at bounding box center [45, 30] width 15 height 10
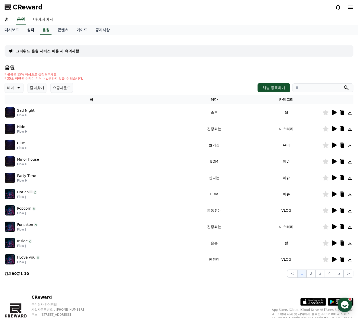
click at [32, 31] on link "실적" at bounding box center [30, 30] width 15 height 10
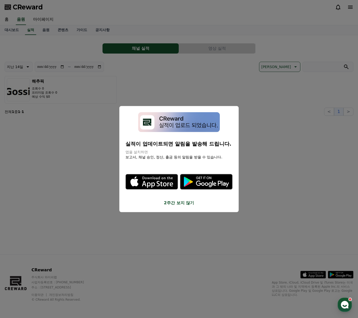
click at [166, 29] on button "close modal" at bounding box center [179, 159] width 358 height 318
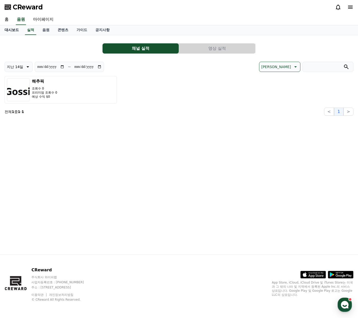
click at [11, 30] on link "대시보드" at bounding box center [12, 30] width 22 height 10
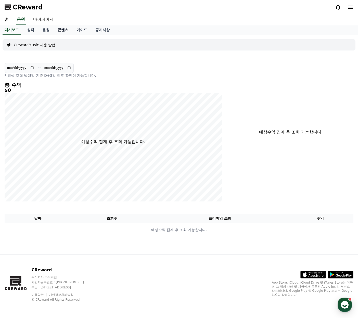
click at [62, 31] on link "콘텐츠" at bounding box center [63, 30] width 19 height 10
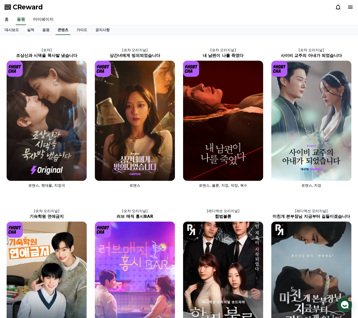
click at [62, 31] on link "콘텐츠" at bounding box center [63, 30] width 15 height 10
click at [46, 30] on link "음원" at bounding box center [45, 30] width 15 height 10
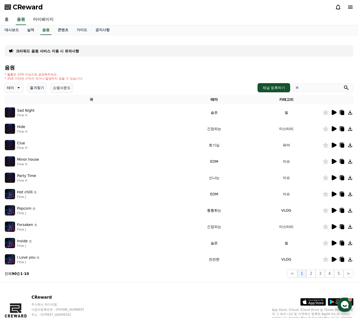
click at [135, 70] on h4 "음원" at bounding box center [179, 68] width 349 height 6
click at [110, 7] on div "CReward" at bounding box center [179, 7] width 357 height 14
click at [14, 32] on link "대시보드" at bounding box center [12, 30] width 22 height 10
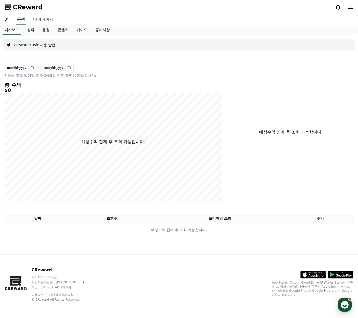
click at [52, 19] on link "마이페이지" at bounding box center [43, 19] width 29 height 11
select select "**********"
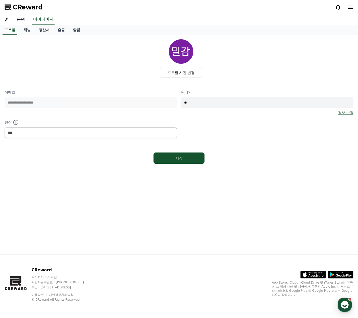
click at [23, 21] on link "음원" at bounding box center [21, 19] width 16 height 11
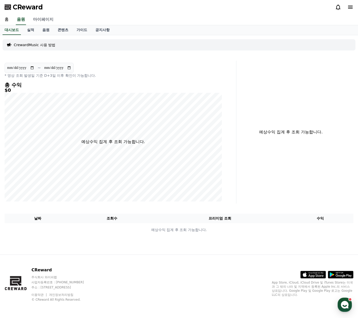
click at [44, 20] on link "마이페이지" at bounding box center [43, 19] width 29 height 11
select select "**********"
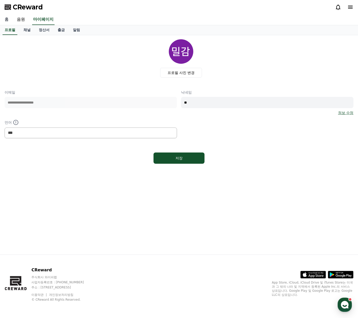
click at [7, 20] on link "홈" at bounding box center [7, 19] width 12 height 11
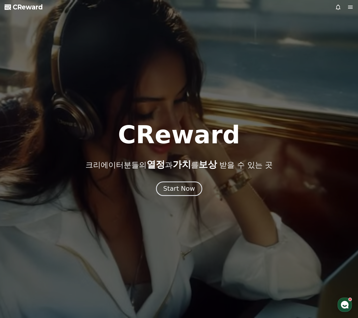
click at [174, 193] on button "Start Now" at bounding box center [179, 188] width 46 height 15
